Goal: Task Accomplishment & Management: Use online tool/utility

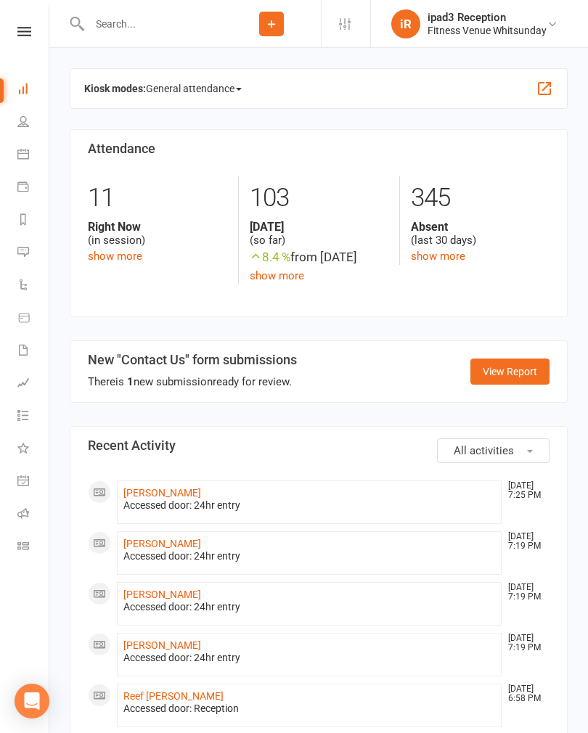
click at [22, 516] on icon at bounding box center [23, 513] width 12 height 12
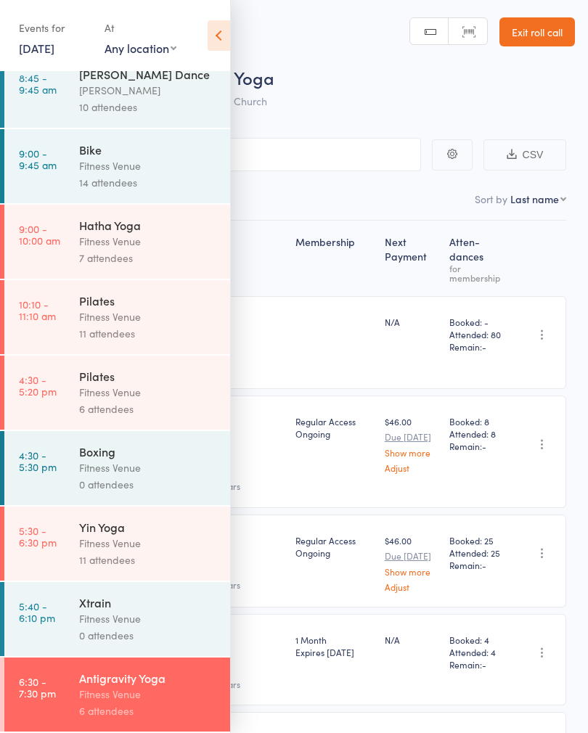
scroll to position [338, 0]
click at [162, 690] on div "Fitness Venue" at bounding box center [148, 694] width 139 height 17
click at [216, 44] on icon at bounding box center [219, 35] width 22 height 30
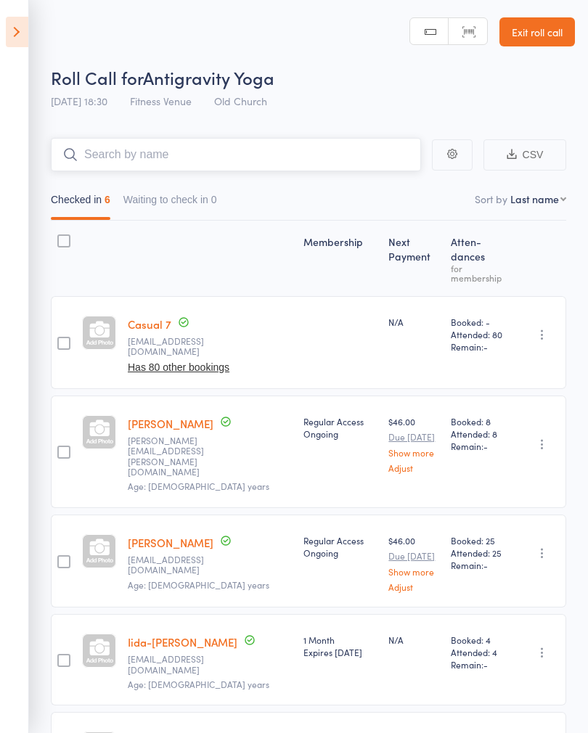
click at [117, 155] on input "search" at bounding box center [236, 154] width 370 height 33
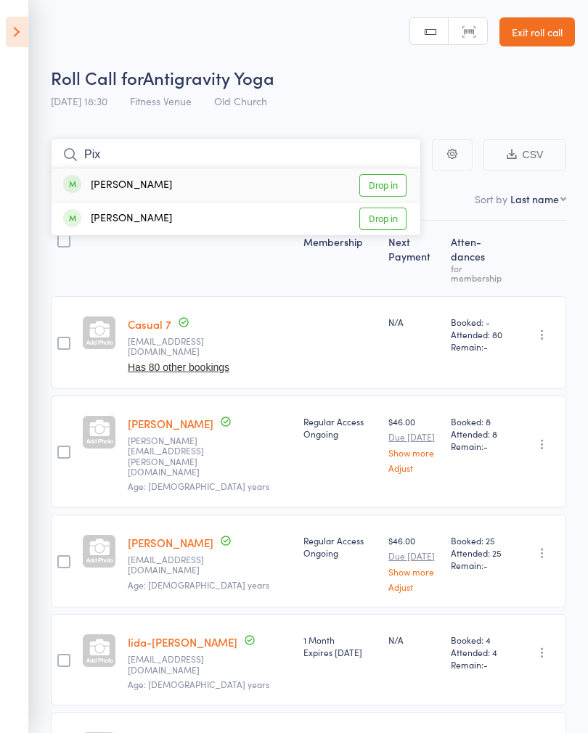
type input "Pix"
click at [170, 180] on div "Pix Thompson Drop in" at bounding box center [236, 184] width 369 height 33
